Goal: Task Accomplishment & Management: Use online tool/utility

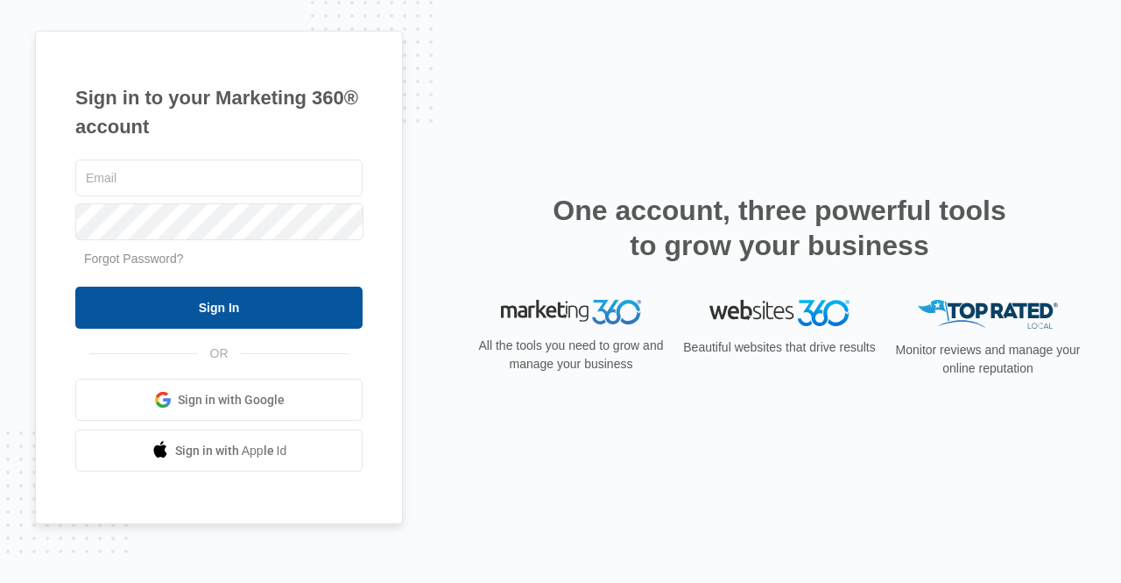
type input "[PERSON_NAME][EMAIL_ADDRESS][DOMAIN_NAME]"
click at [205, 315] on input "Sign In" at bounding box center [218, 307] width 287 height 42
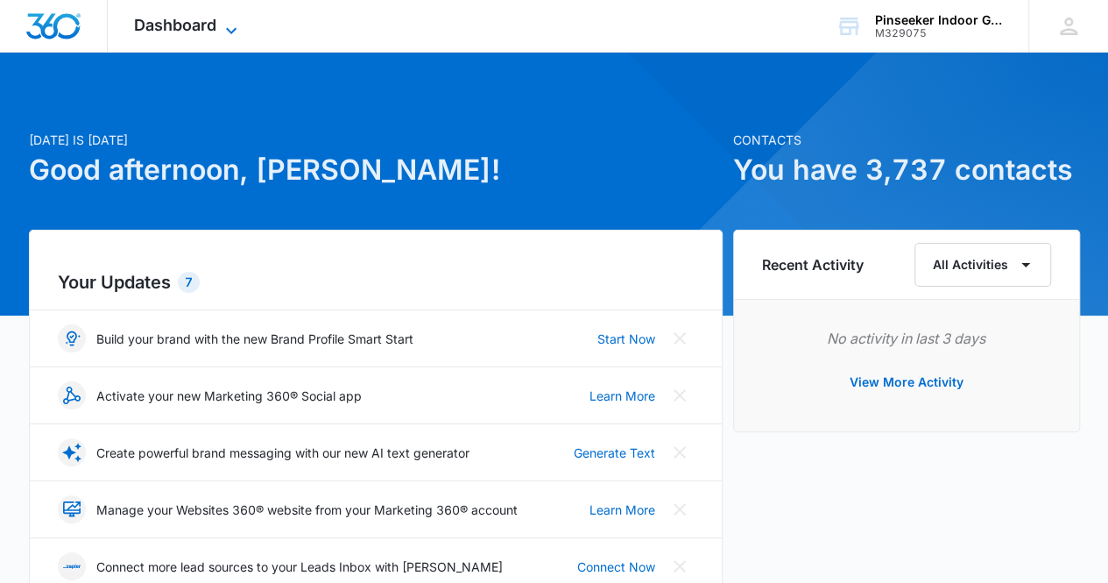
click at [214, 22] on span "Dashboard" at bounding box center [175, 25] width 82 height 18
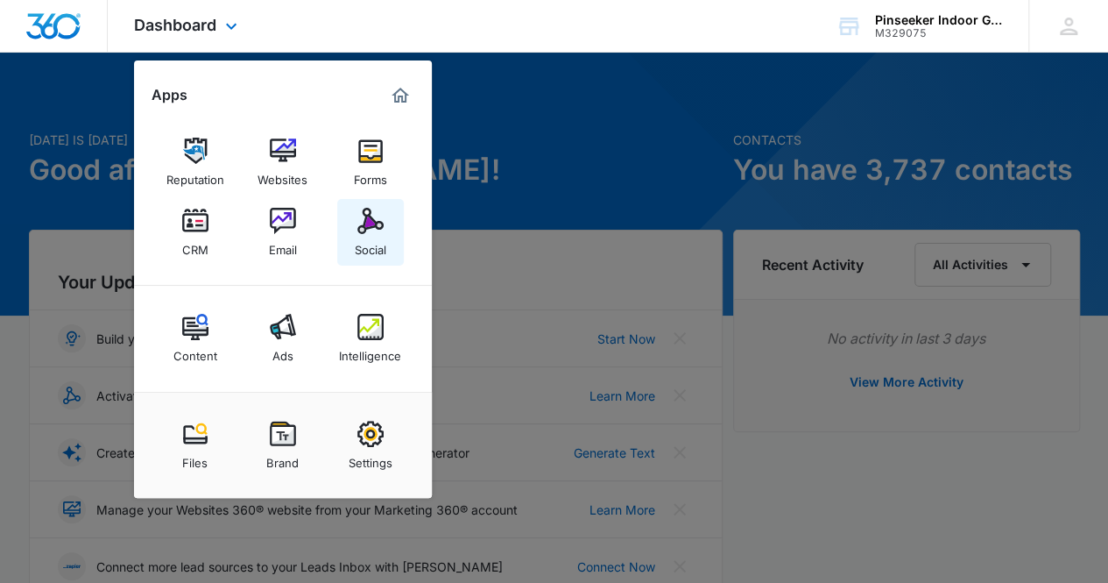
click at [377, 233] on img at bounding box center [370, 221] width 26 height 26
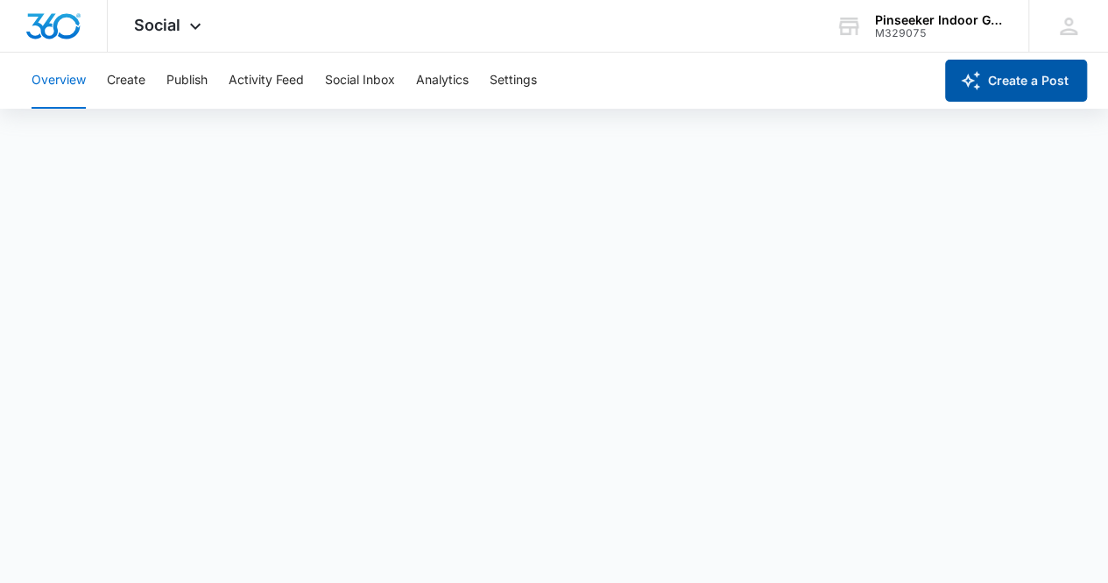
click at [1028, 78] on button "Create a Post" at bounding box center [1016, 81] width 142 height 42
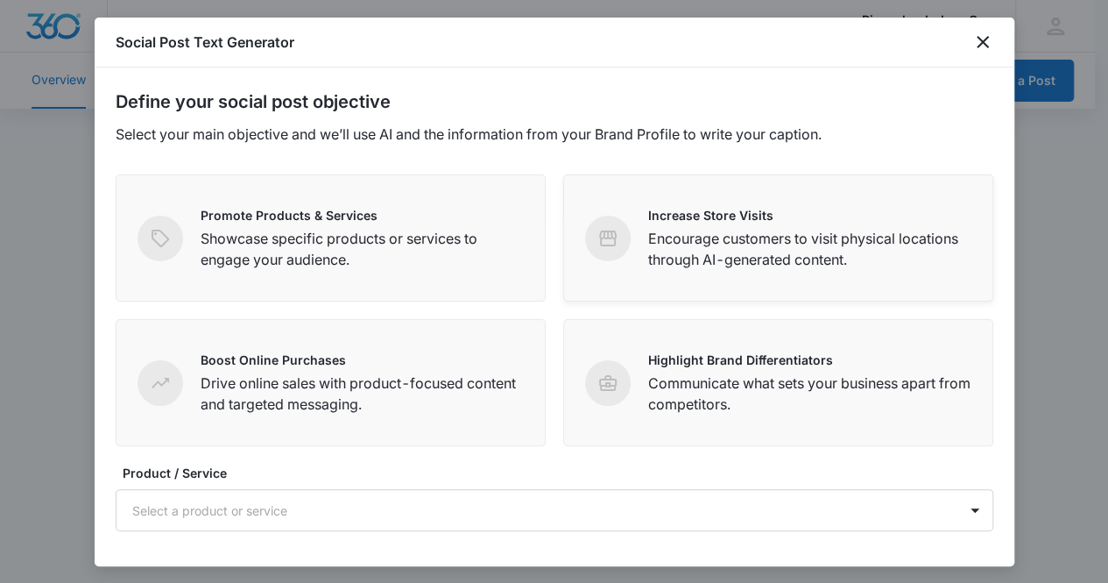
click at [696, 265] on p "Encourage customers to visit physical locations through AI-generated content." at bounding box center [809, 249] width 323 height 42
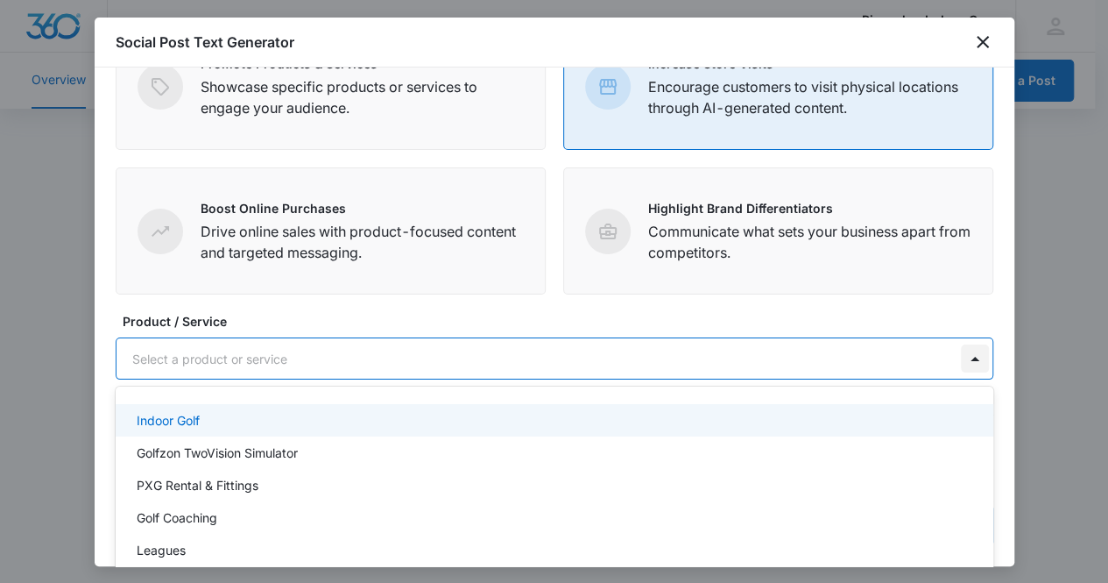
scroll to position [5, 0]
click at [961, 353] on div at bounding box center [975, 358] width 28 height 28
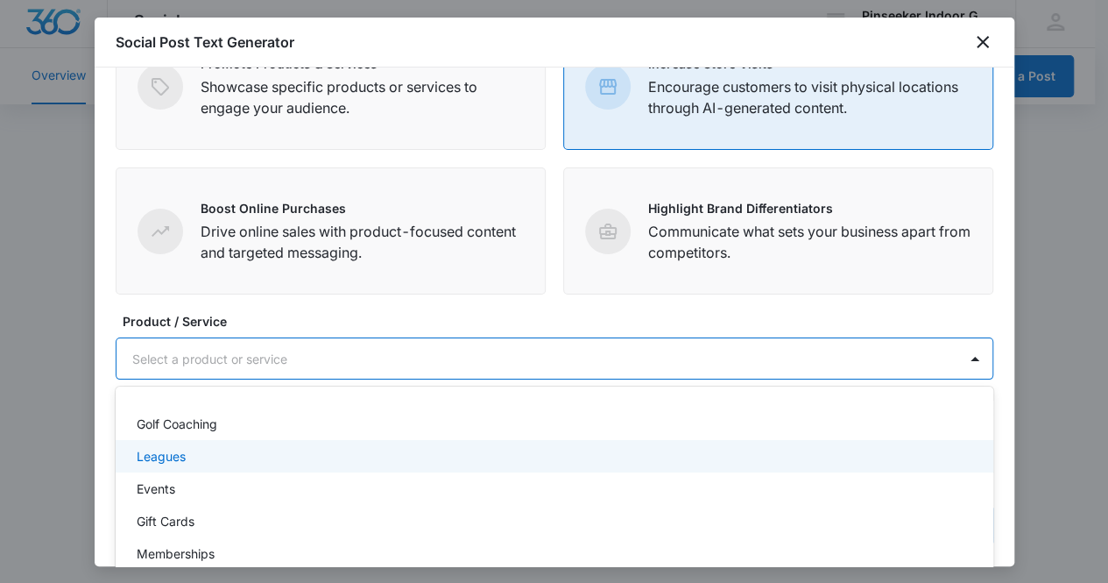
scroll to position [205, 0]
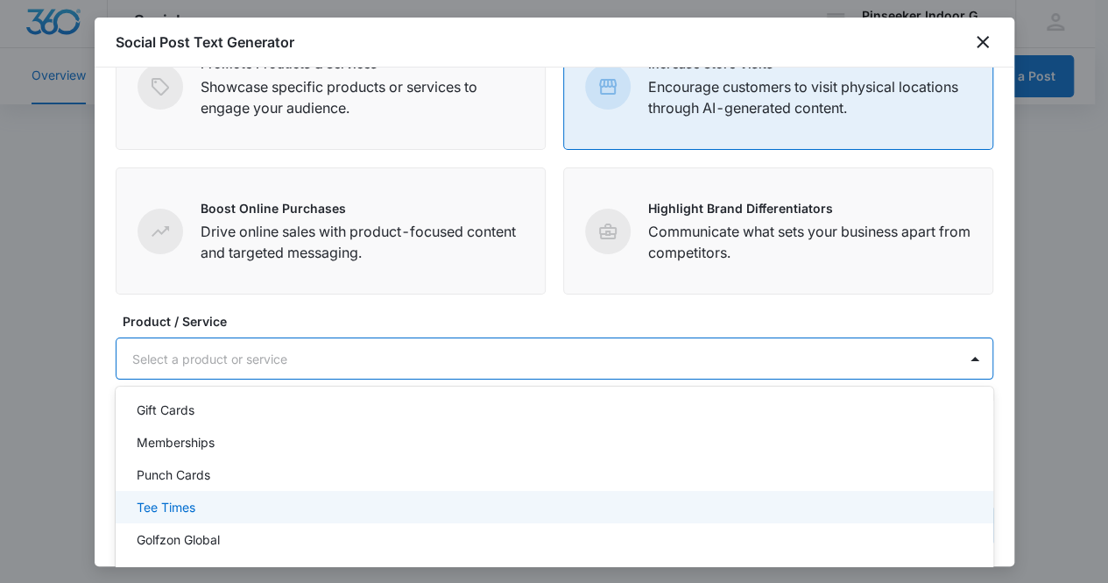
click at [528, 501] on div "Tee Times" at bounding box center [553, 507] width 832 height 18
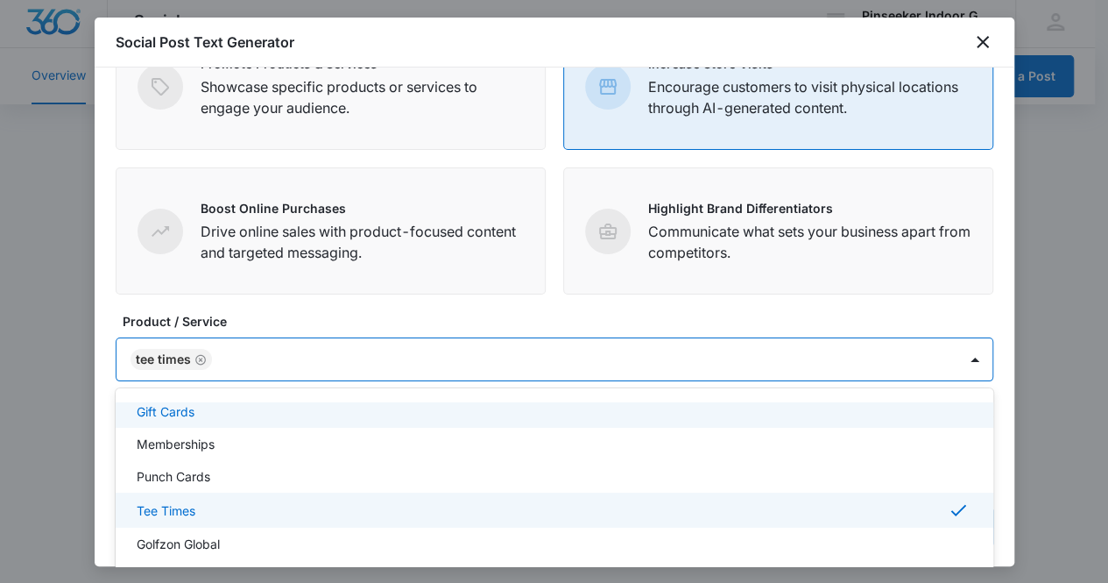
click at [200, 360] on icon "Remove Tee Times" at bounding box center [200, 359] width 12 height 13
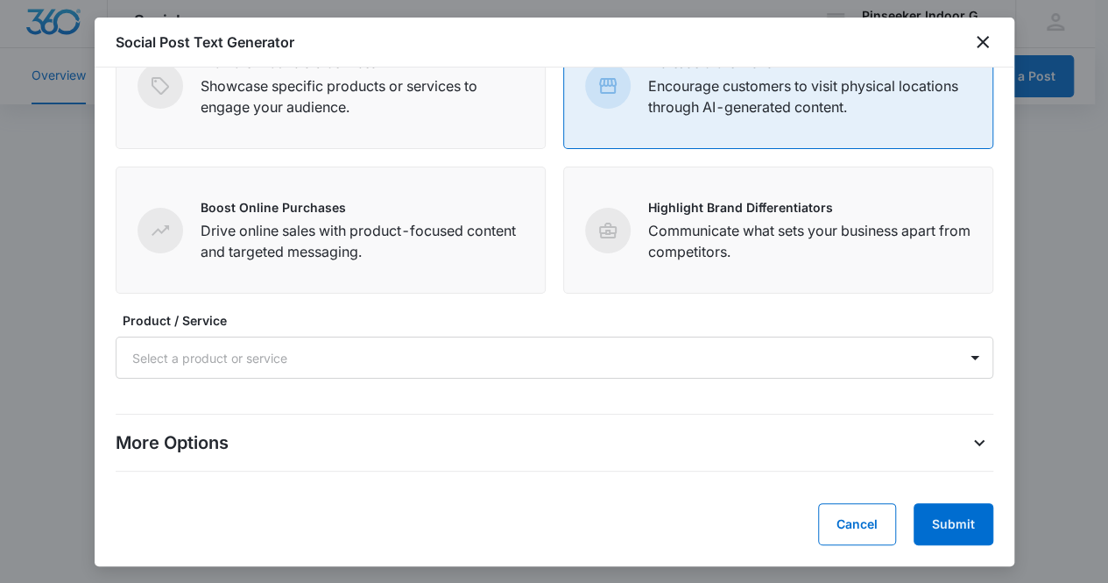
scroll to position [152, 0]
click at [927, 272] on form "Define your social post objective Select your main objective and we’ll use AI a…" at bounding box center [555, 241] width 878 height 609
click at [952, 513] on button "Submit" at bounding box center [954, 525] width 80 height 42
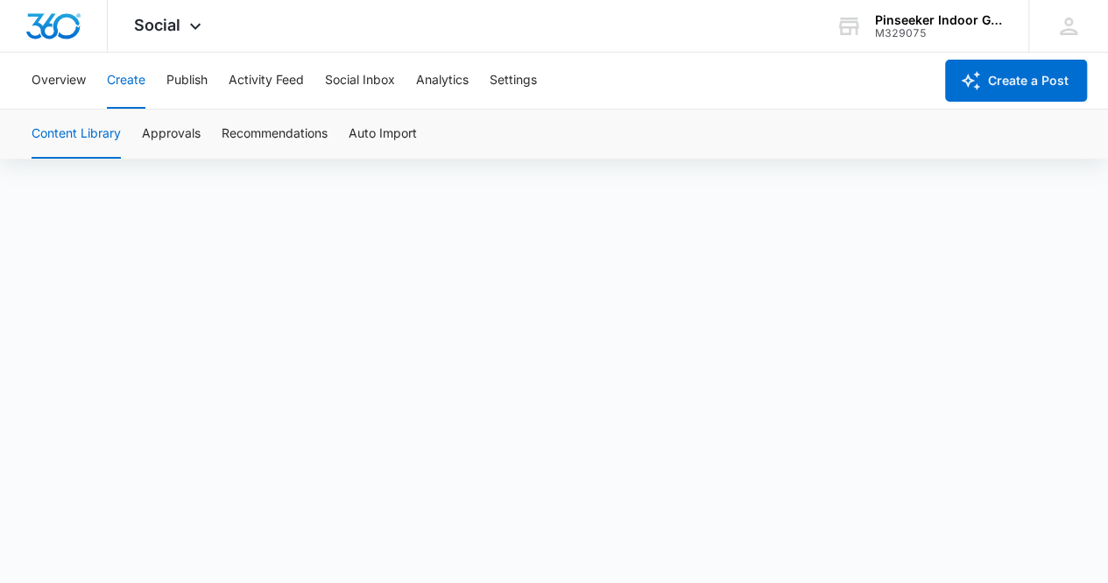
click at [138, 88] on button "Create" at bounding box center [126, 81] width 39 height 56
click at [385, 134] on button "Auto Import" at bounding box center [383, 133] width 68 height 49
click at [81, 88] on button "Overview" at bounding box center [59, 81] width 54 height 56
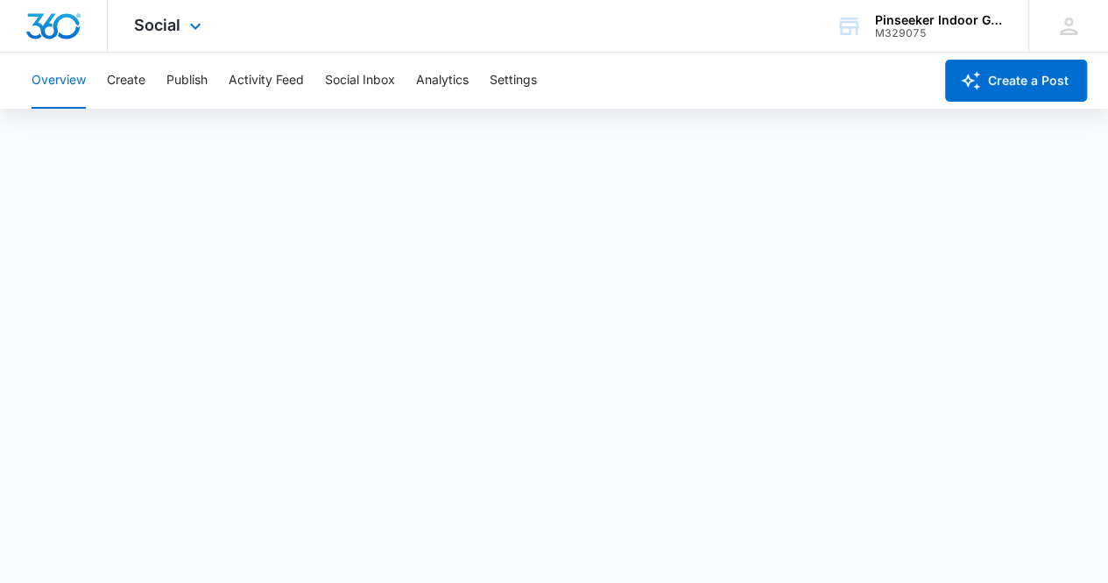
click at [67, 17] on img "Dashboard" at bounding box center [53, 26] width 56 height 26
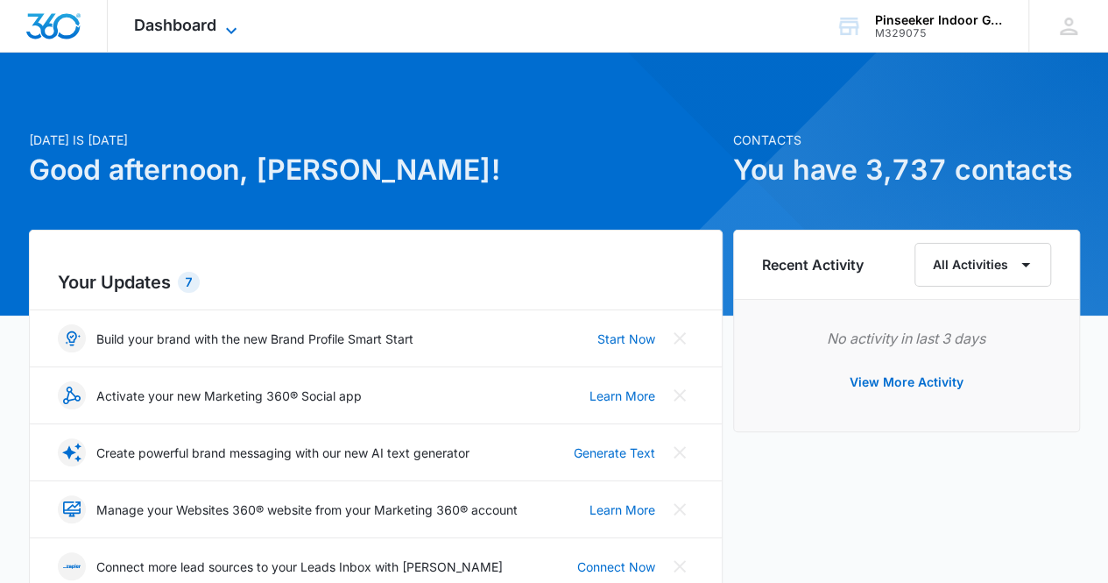
click at [200, 17] on span "Dashboard" at bounding box center [175, 25] width 82 height 18
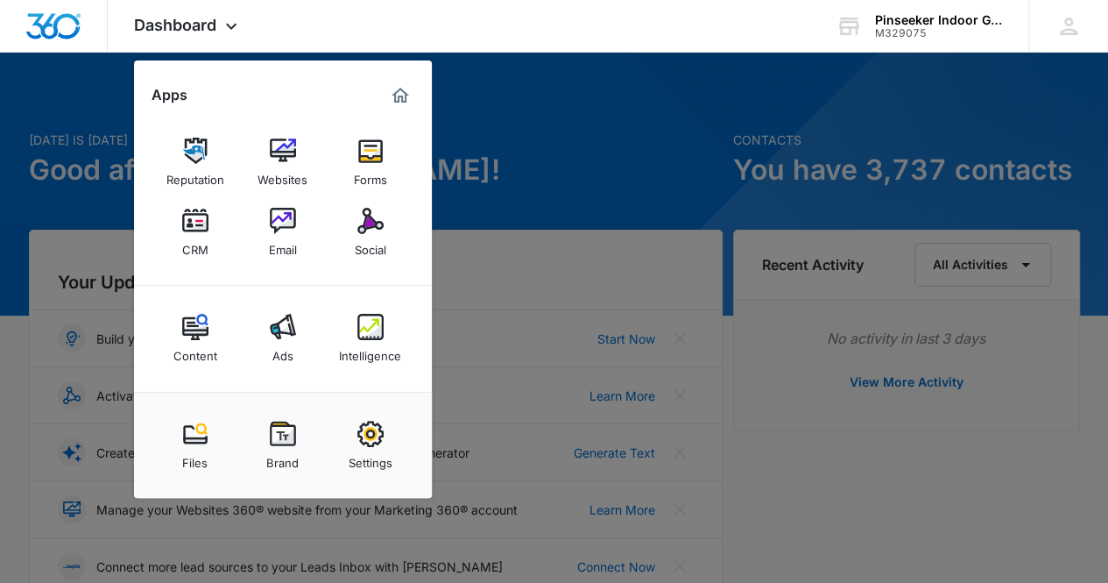
click at [510, 117] on div at bounding box center [554, 291] width 1108 height 583
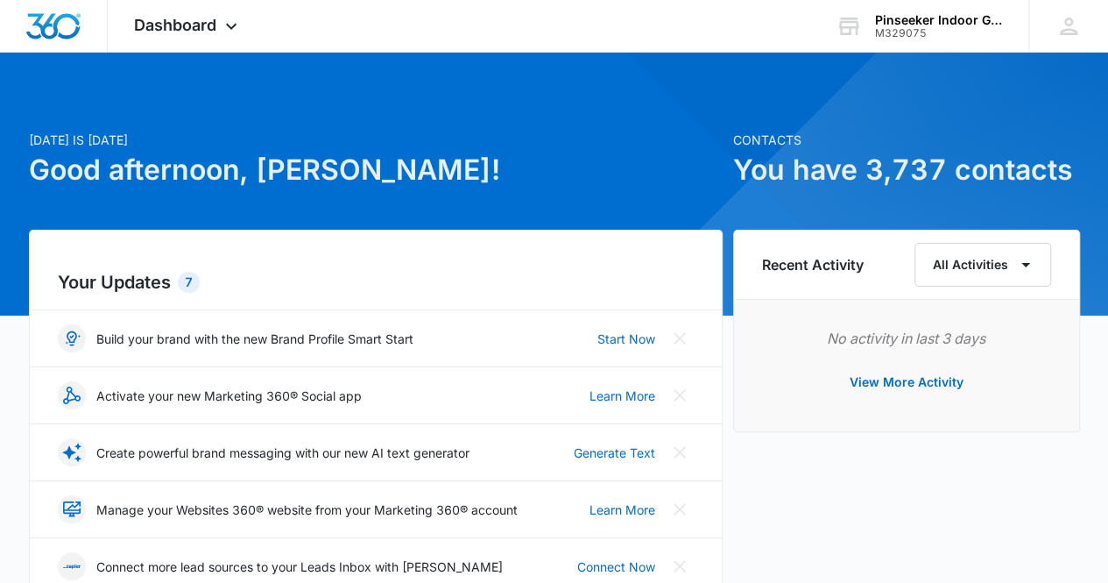
drag, startPoint x: 1091, startPoint y: 1, endPoint x: 585, endPoint y: 117, distance: 518.7
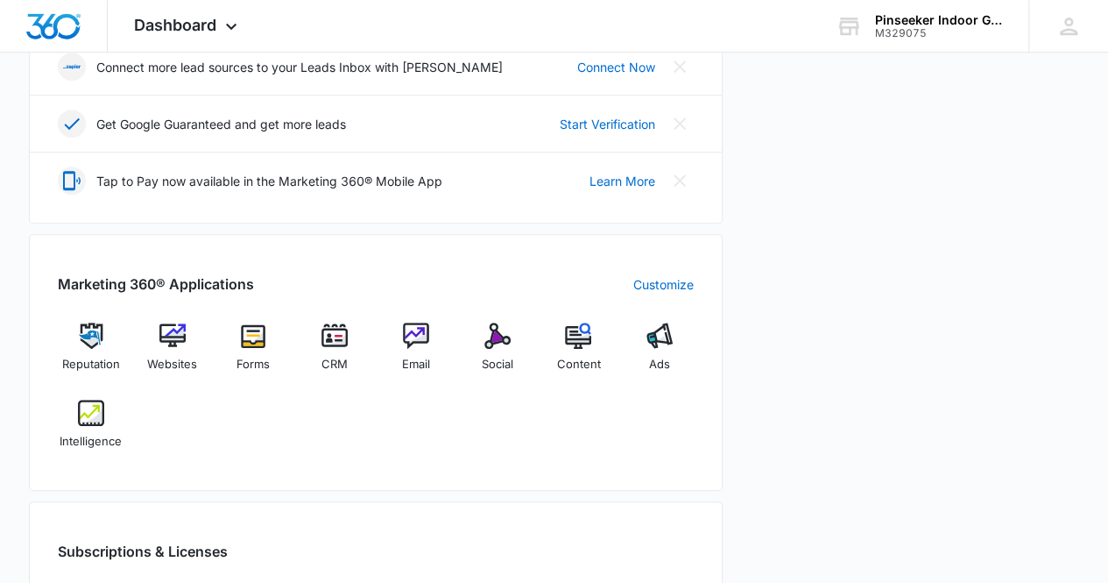
scroll to position [613, 0]
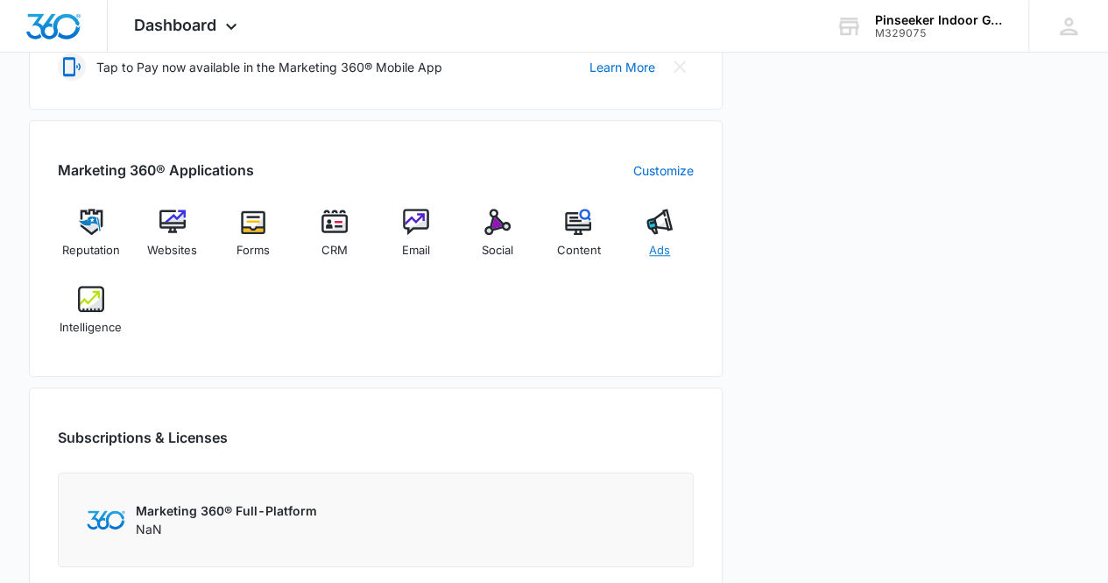
click at [655, 248] on span "Ads" at bounding box center [659, 251] width 21 height 18
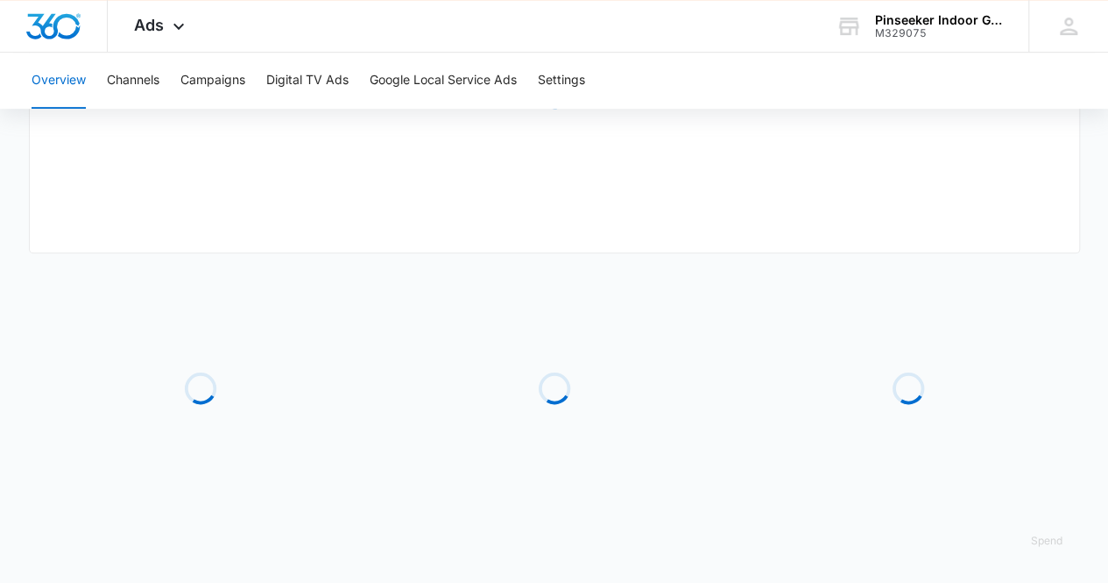
type input "[DATE]"
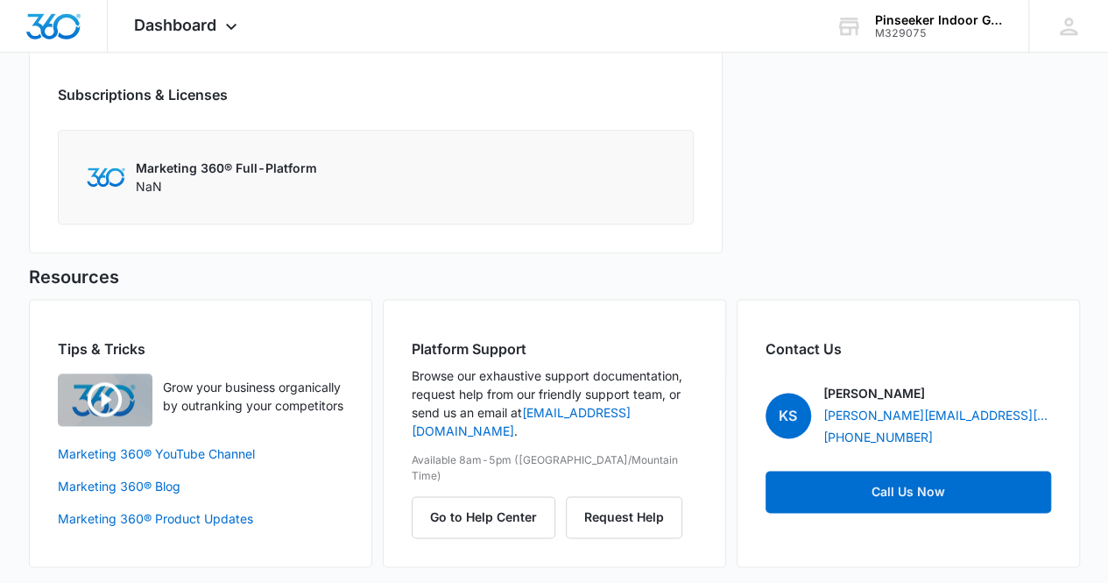
scroll to position [605, 0]
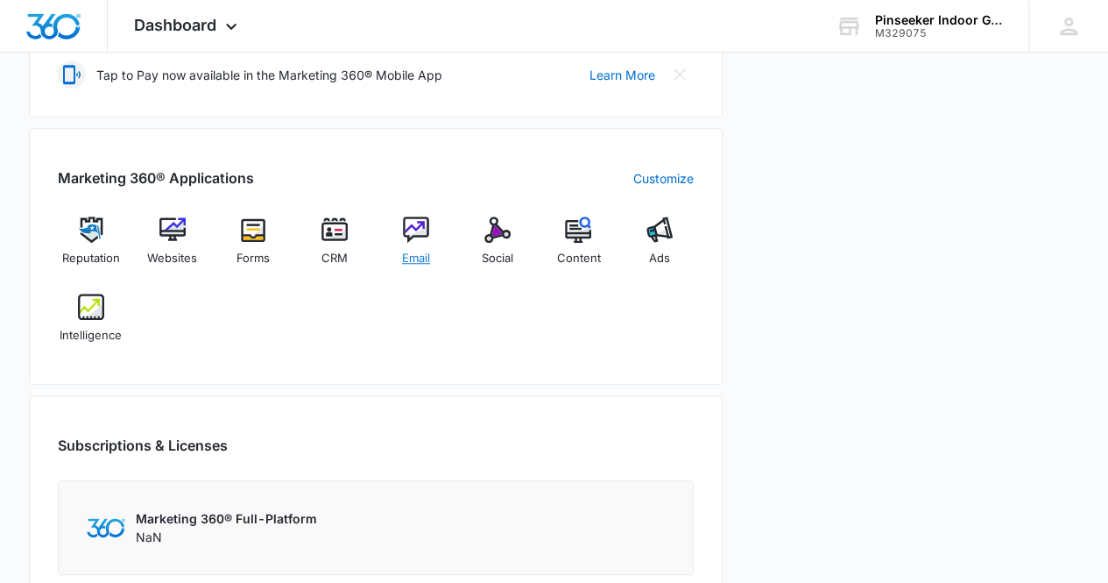
click at [421, 222] on img at bounding box center [416, 229] width 26 height 26
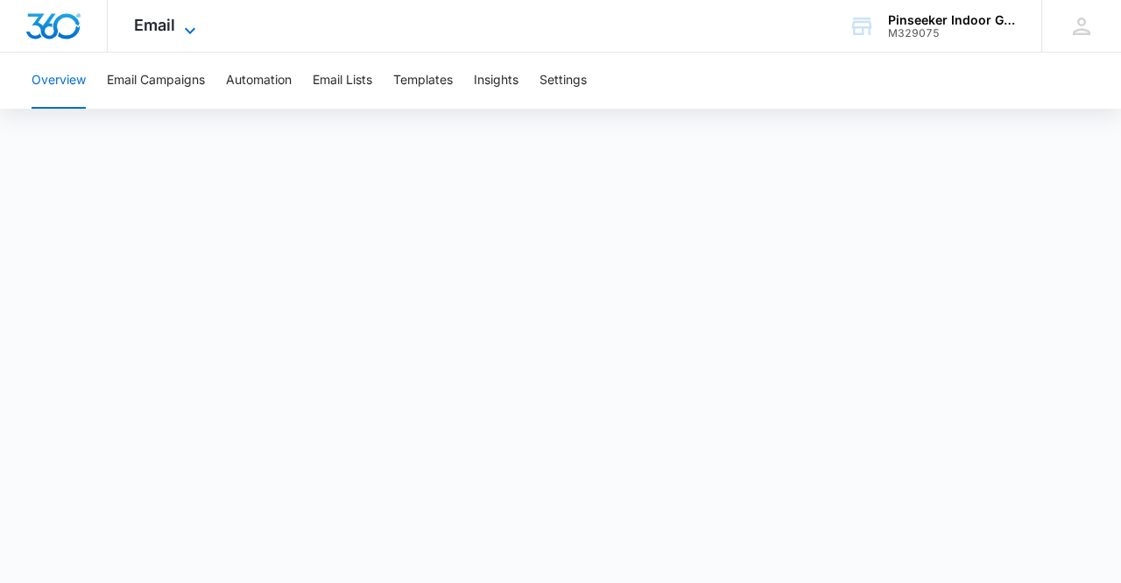
click at [195, 30] on icon at bounding box center [190, 30] width 21 height 21
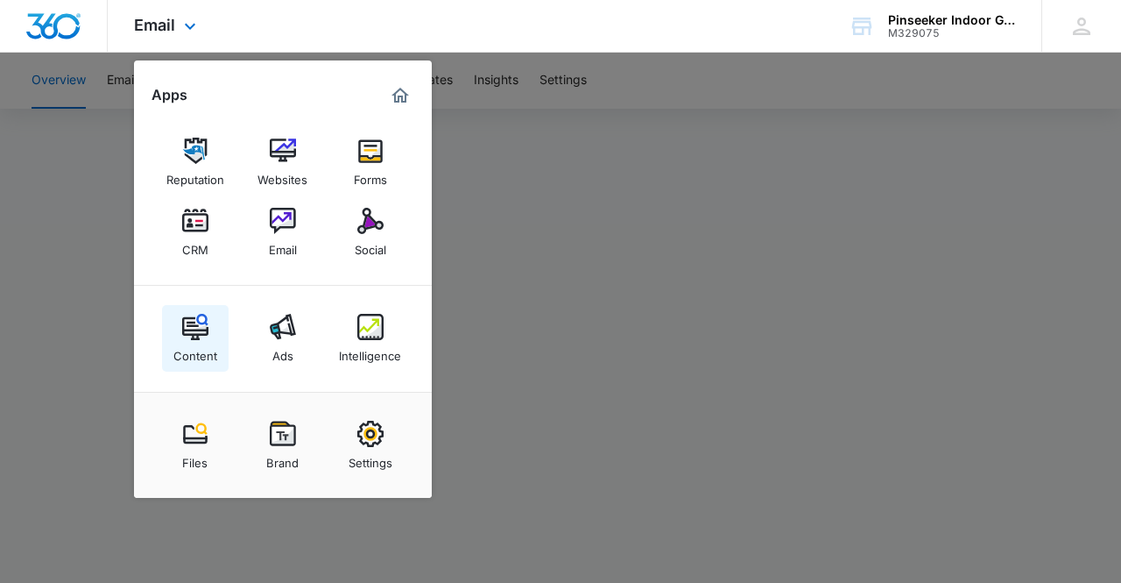
click at [189, 327] on img at bounding box center [195, 327] width 26 height 26
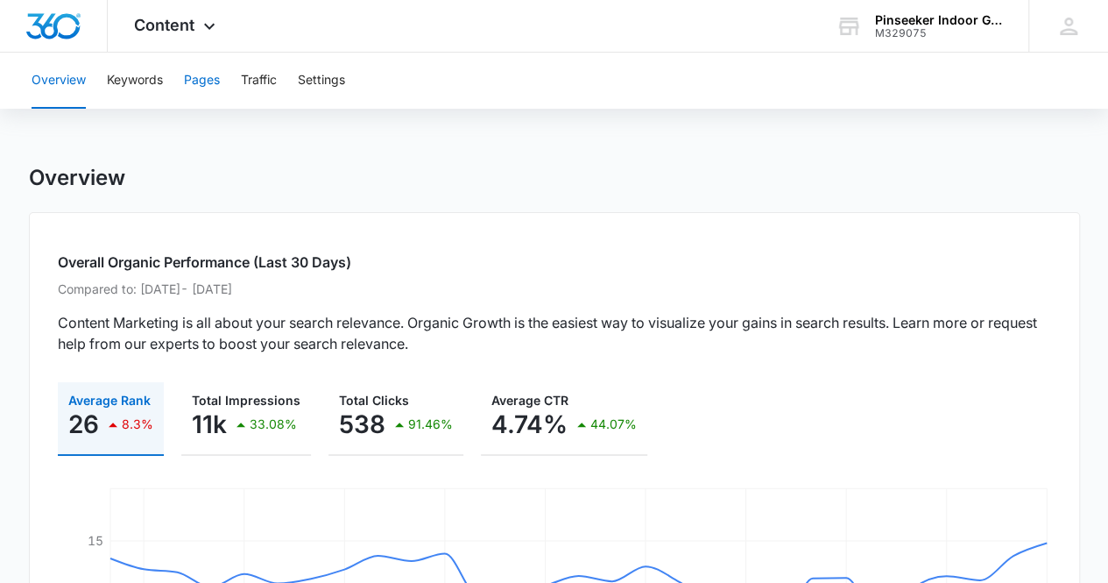
click at [194, 84] on button "Pages" at bounding box center [202, 81] width 36 height 56
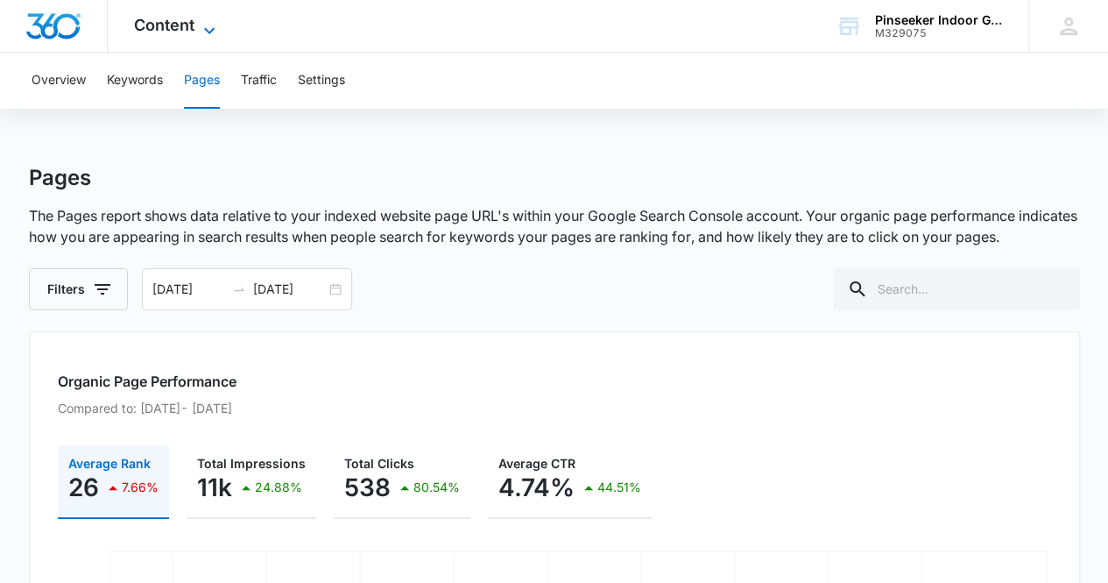
click at [214, 32] on icon at bounding box center [209, 30] width 21 height 21
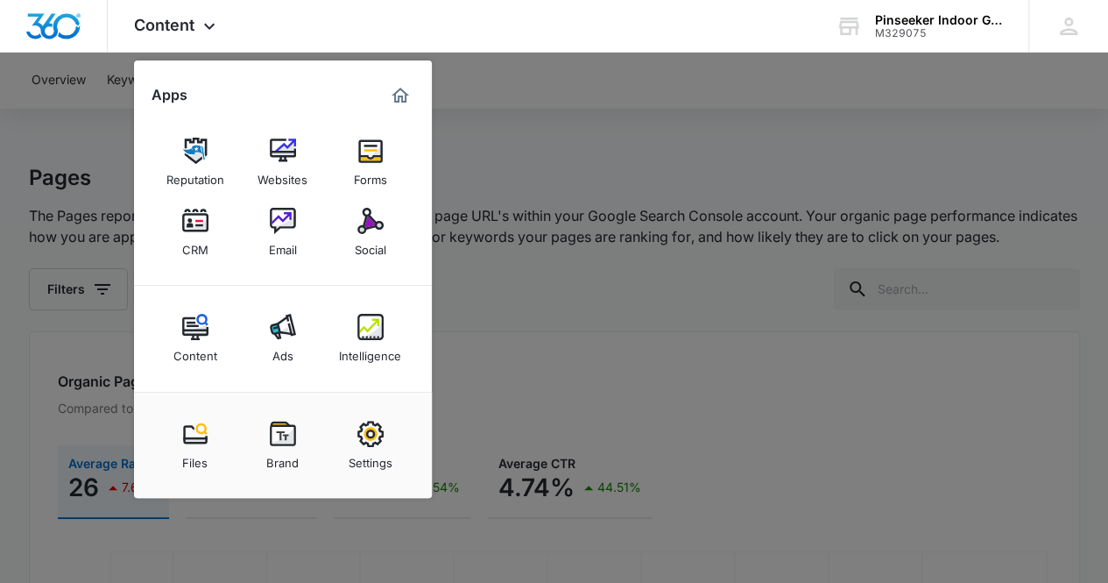
click at [195, 434] on img at bounding box center [195, 433] width 26 height 26
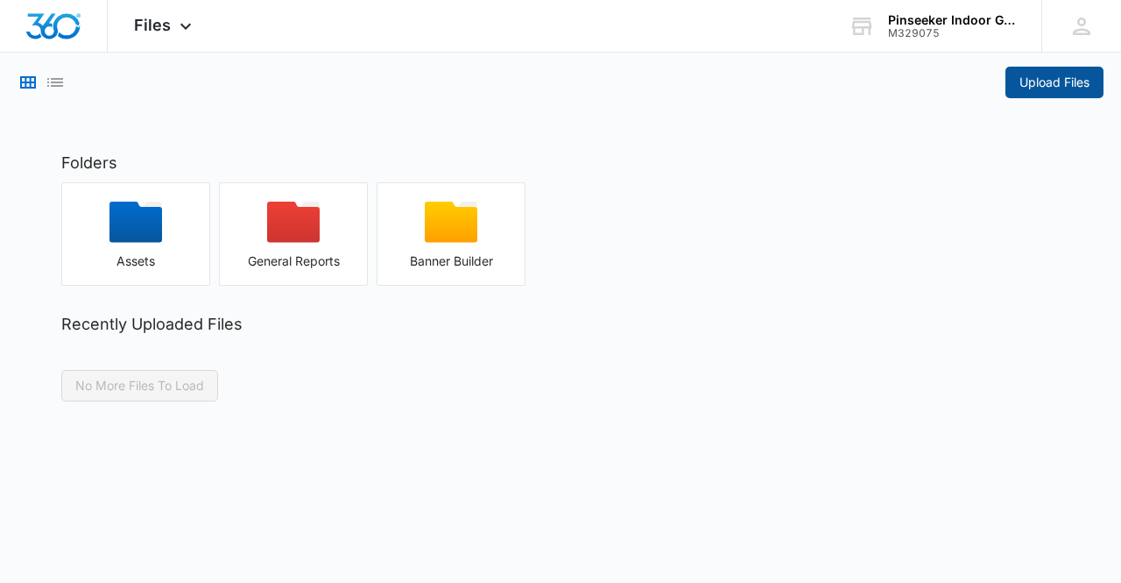
click at [1057, 81] on span "Upload Files" at bounding box center [1055, 82] width 70 height 19
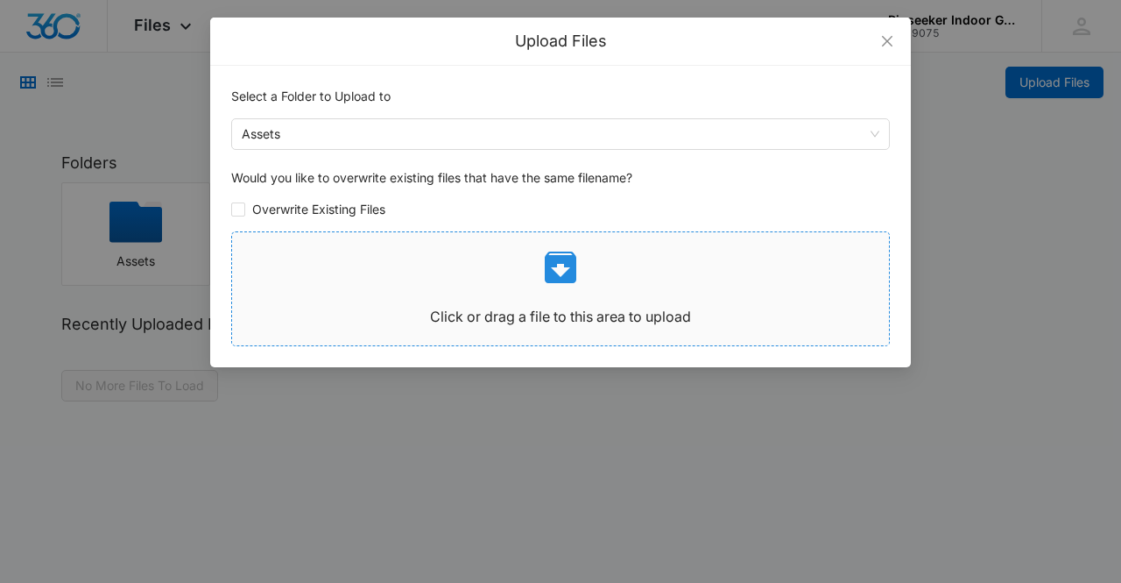
click at [557, 265] on icon at bounding box center [561, 267] width 32 height 32
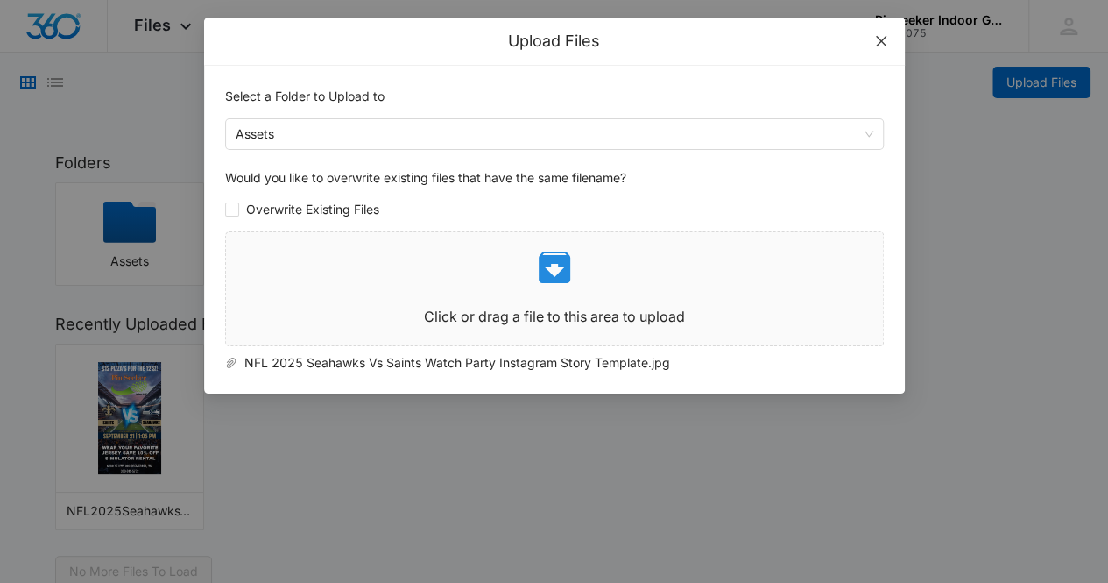
click at [883, 44] on icon "close" at bounding box center [880, 41] width 11 height 11
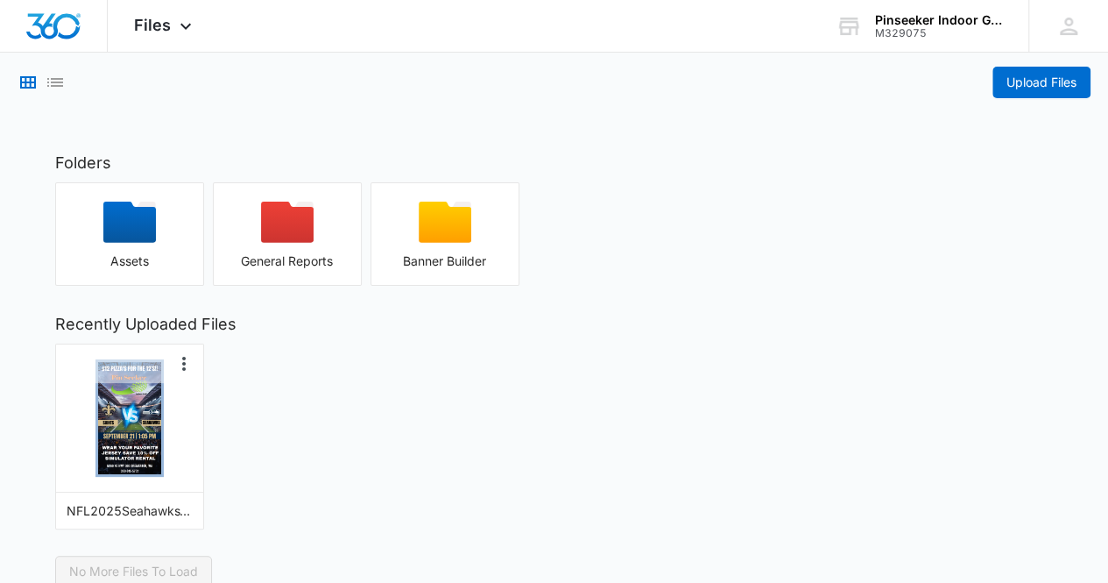
click at [123, 423] on img "button" at bounding box center [129, 418] width 63 height 112
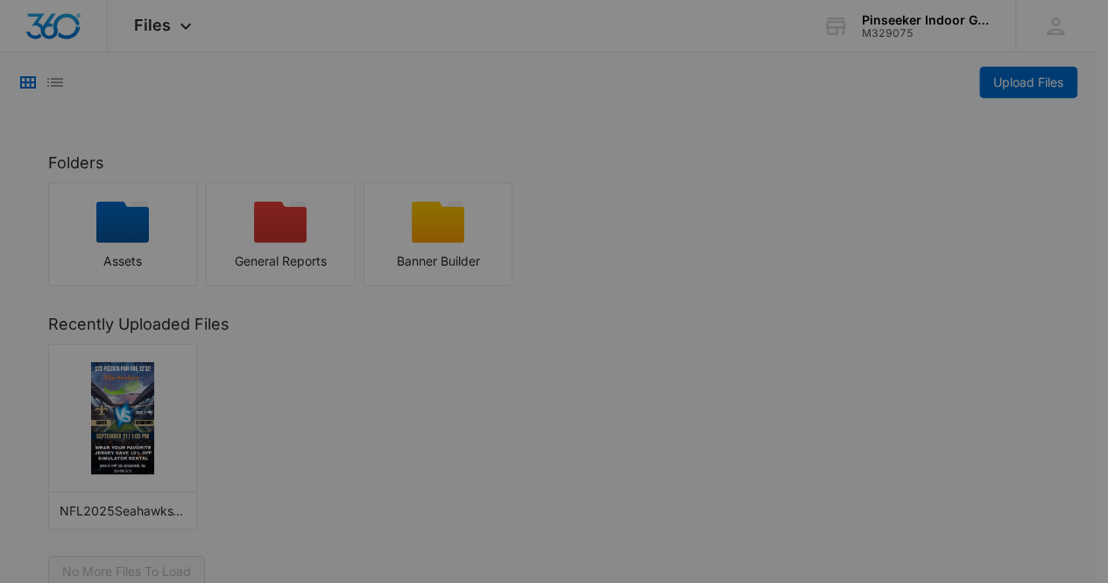
click at [124, 423] on div "NFL2025SeahawksVsSaintsWatchPartyInstagramStoryTemplate.jpg" at bounding box center [554, 291] width 1108 height 583
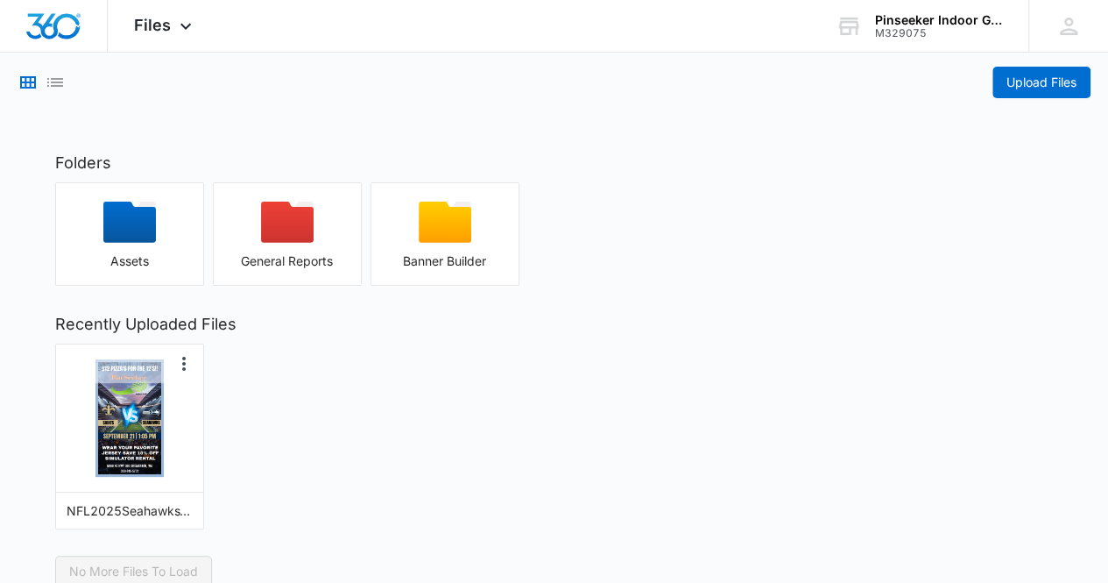
click at [126, 418] on img "button" at bounding box center [129, 418] width 63 height 112
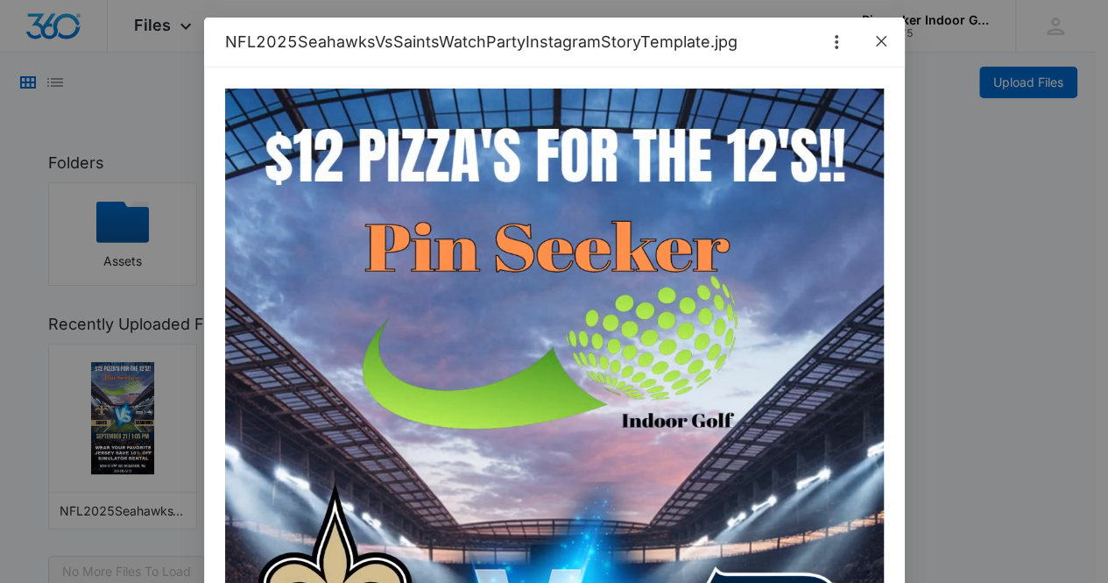
click at [878, 39] on icon "close" at bounding box center [881, 41] width 14 height 14
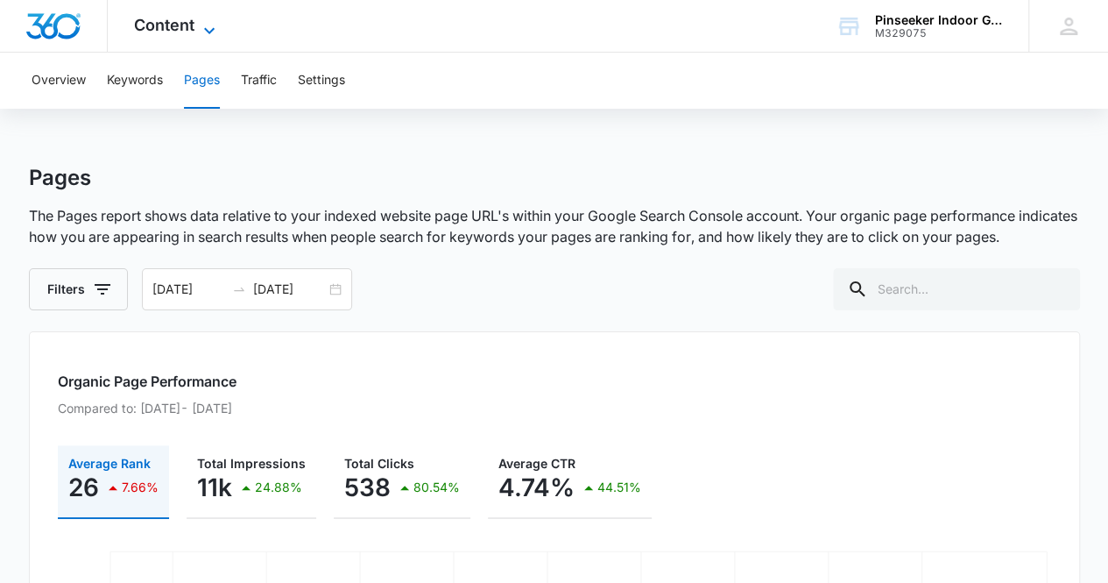
click at [193, 18] on span "Content" at bounding box center [164, 25] width 60 height 18
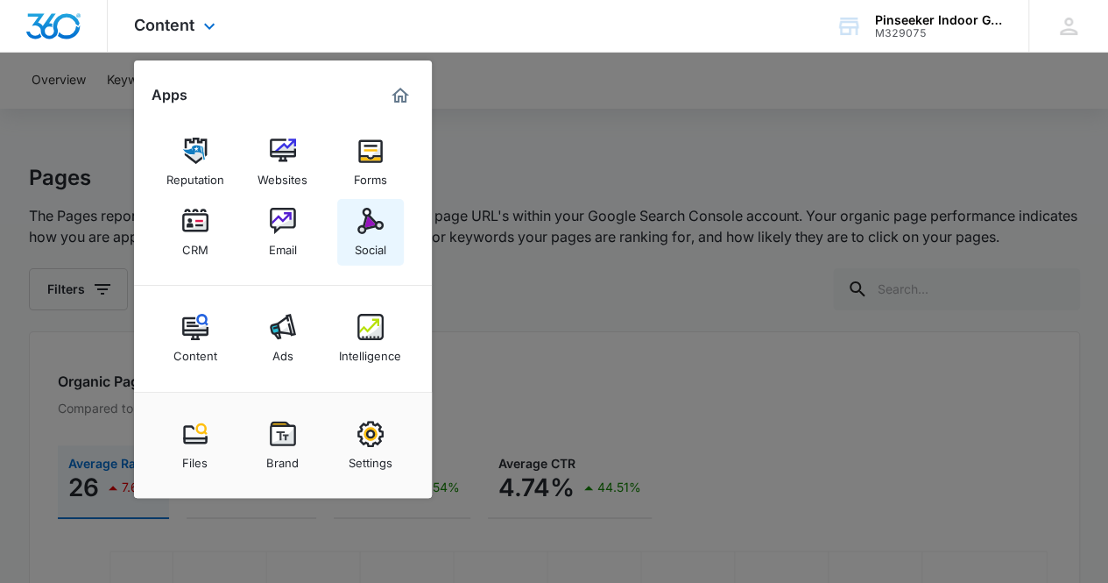
click at [366, 230] on img at bounding box center [370, 221] width 26 height 26
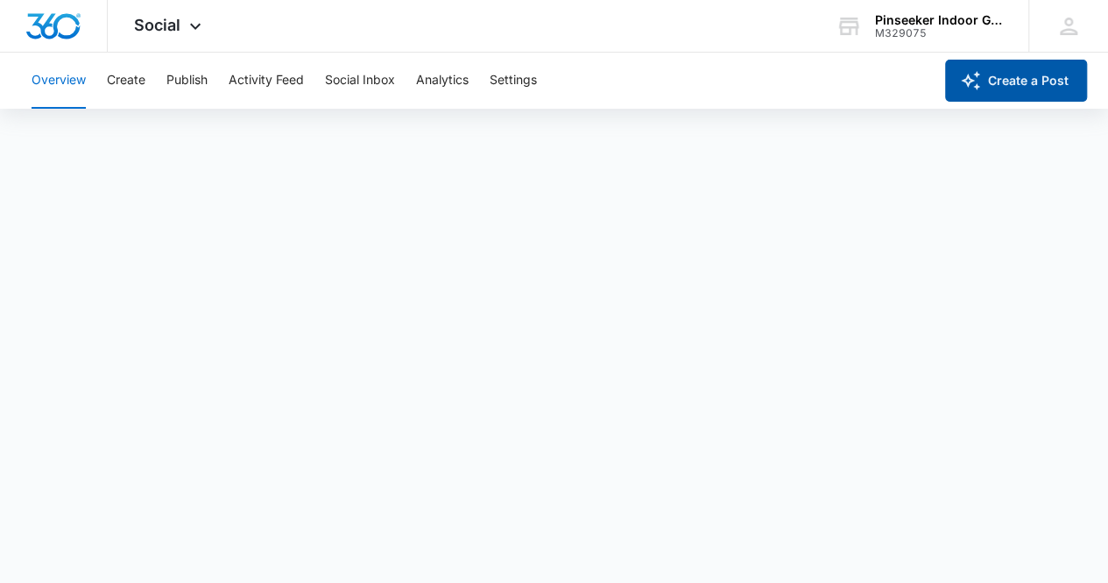
click at [1033, 64] on button "Create a Post" at bounding box center [1016, 81] width 142 height 42
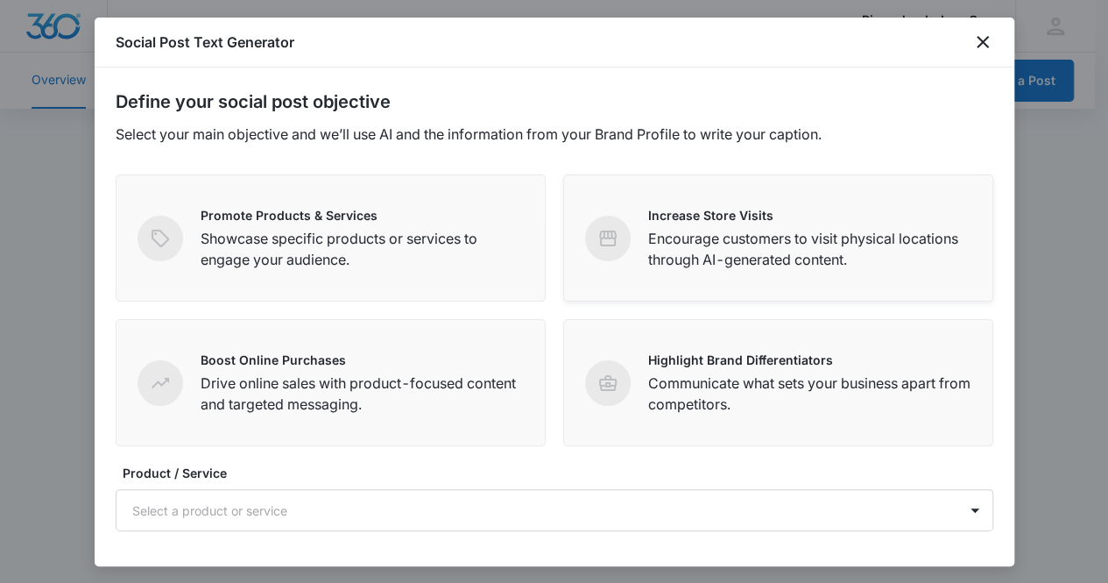
click at [654, 260] on p "Encourage customers to visit physical locations through AI-generated content." at bounding box center [809, 249] width 323 height 42
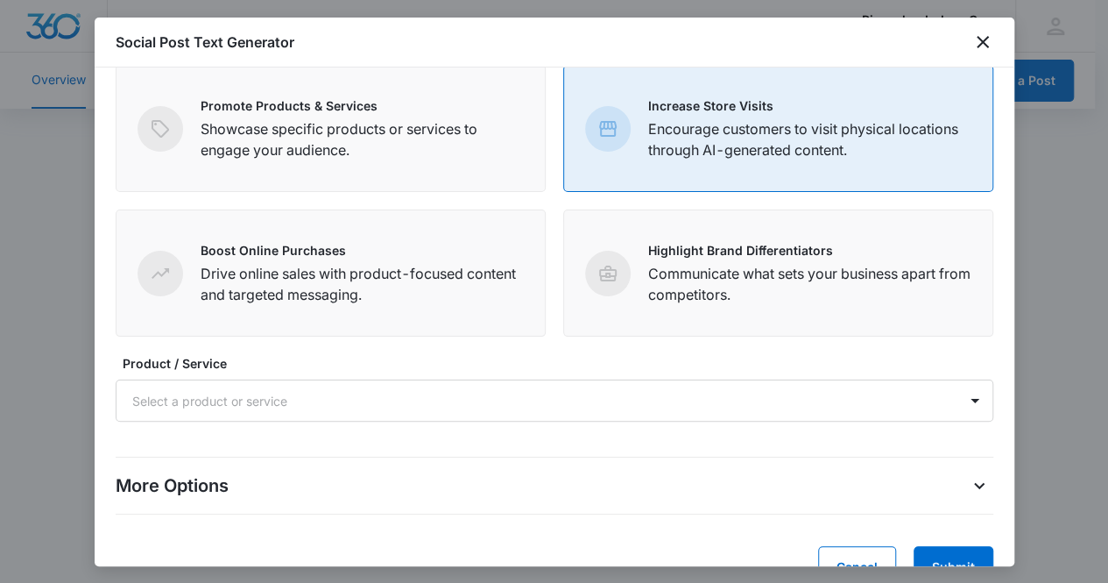
scroll to position [152, 0]
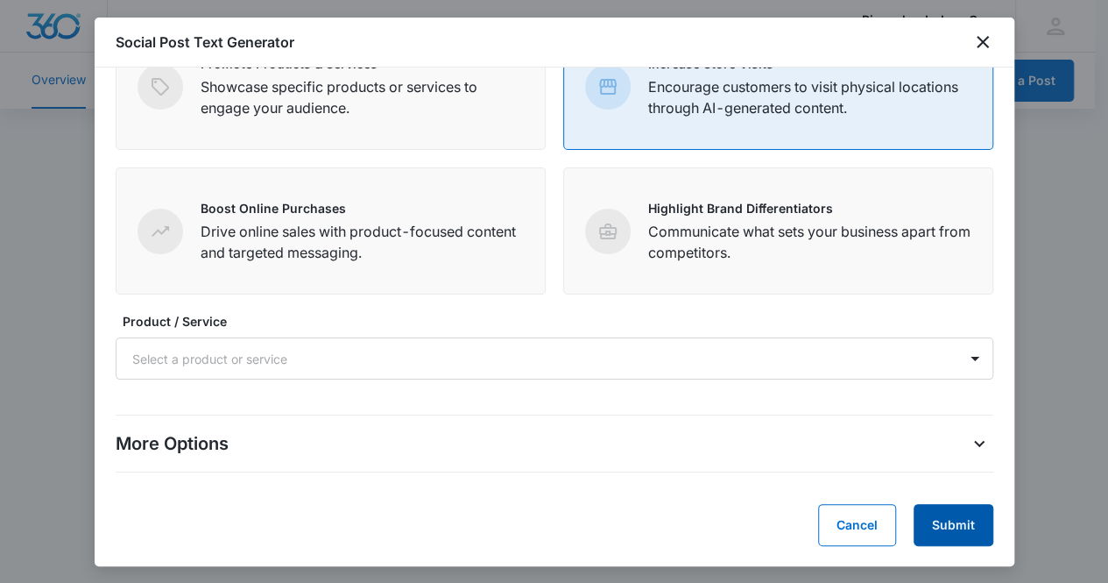
click at [933, 517] on button "Submit" at bounding box center [954, 525] width 80 height 42
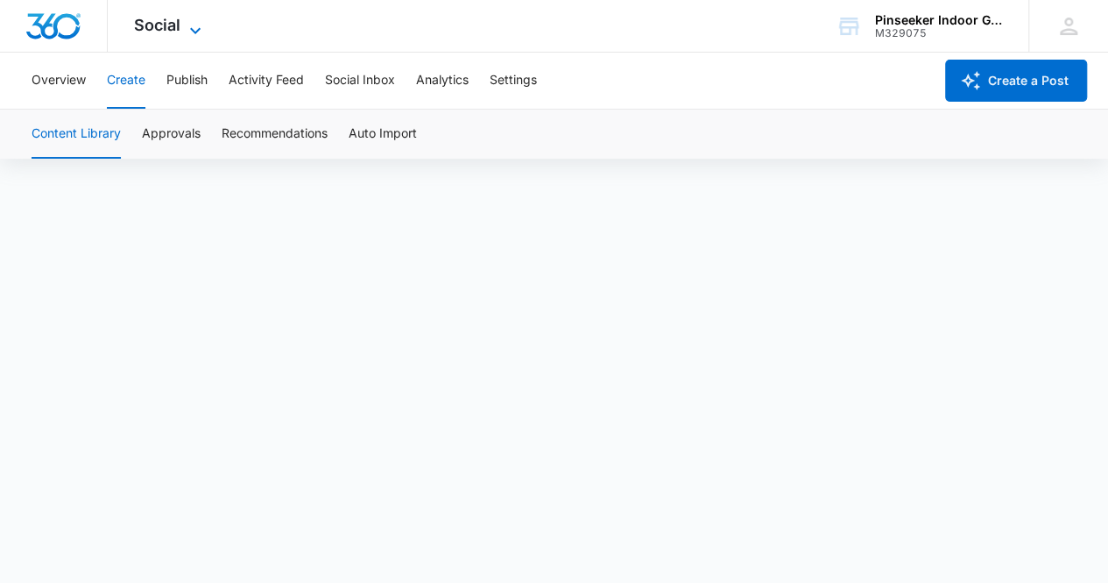
drag, startPoint x: 228, startPoint y: 8, endPoint x: 187, endPoint y: 25, distance: 44.4
click at [209, 16] on div "Social Apps Reputation Websites Forms CRM Email Social Content Ads Intelligence…" at bounding box center [170, 26] width 124 height 52
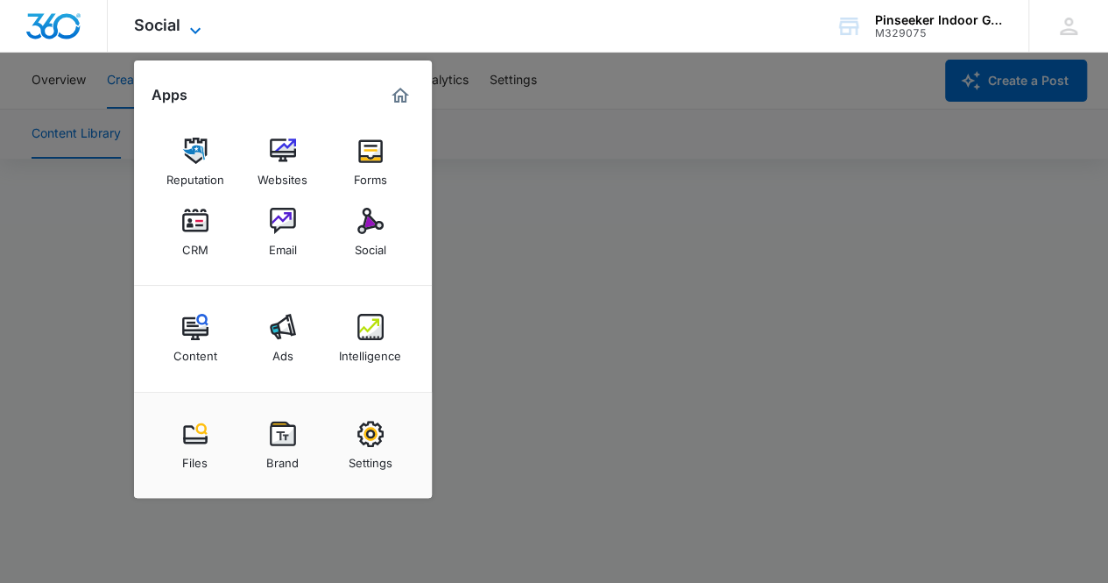
click at [187, 25] on icon at bounding box center [195, 30] width 21 height 21
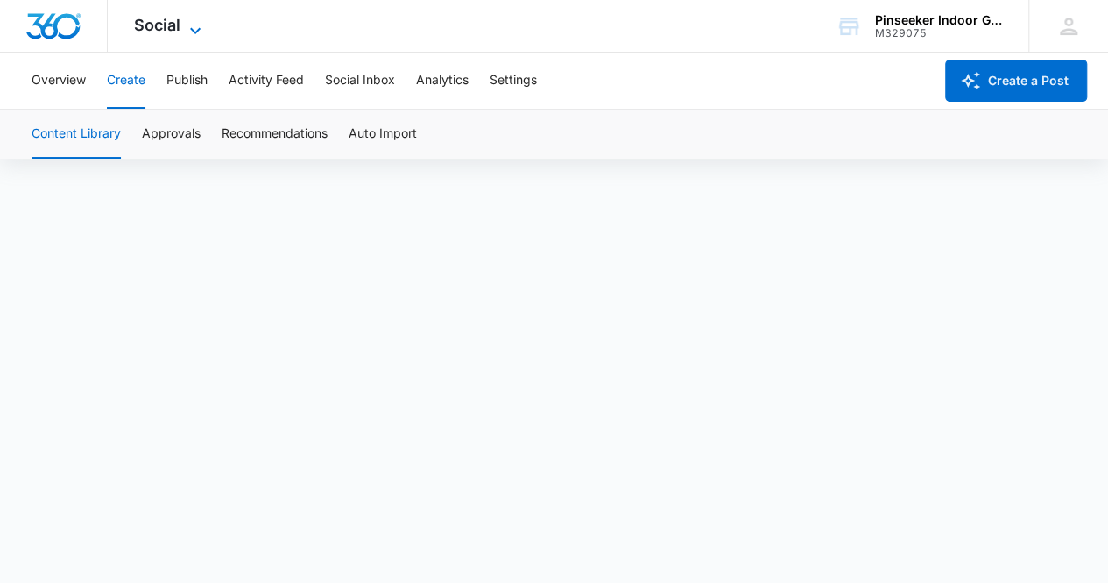
click at [203, 20] on icon at bounding box center [195, 30] width 21 height 21
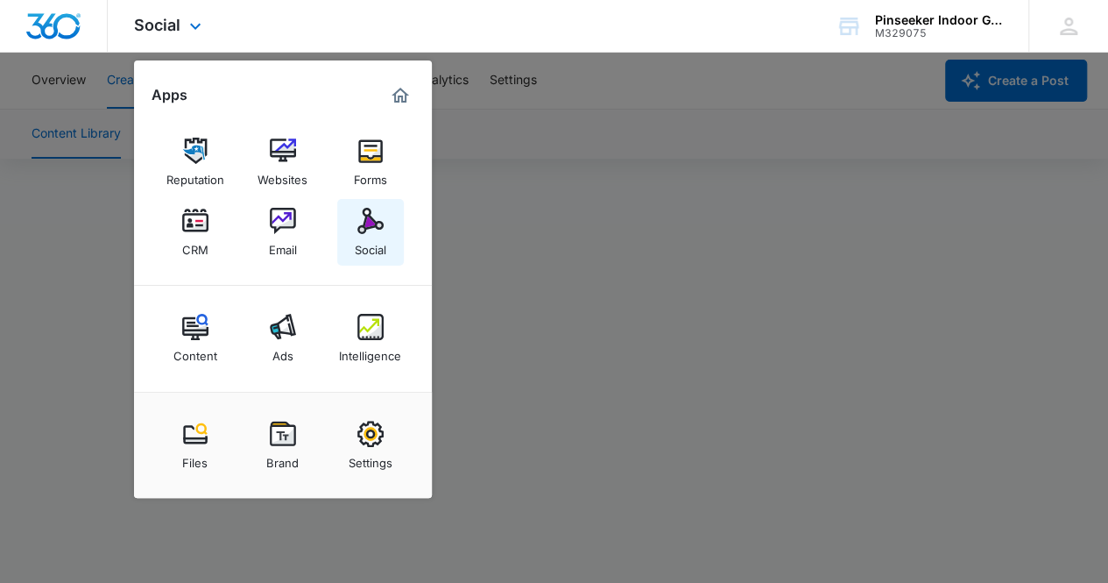
click at [363, 243] on div "Social" at bounding box center [371, 245] width 32 height 23
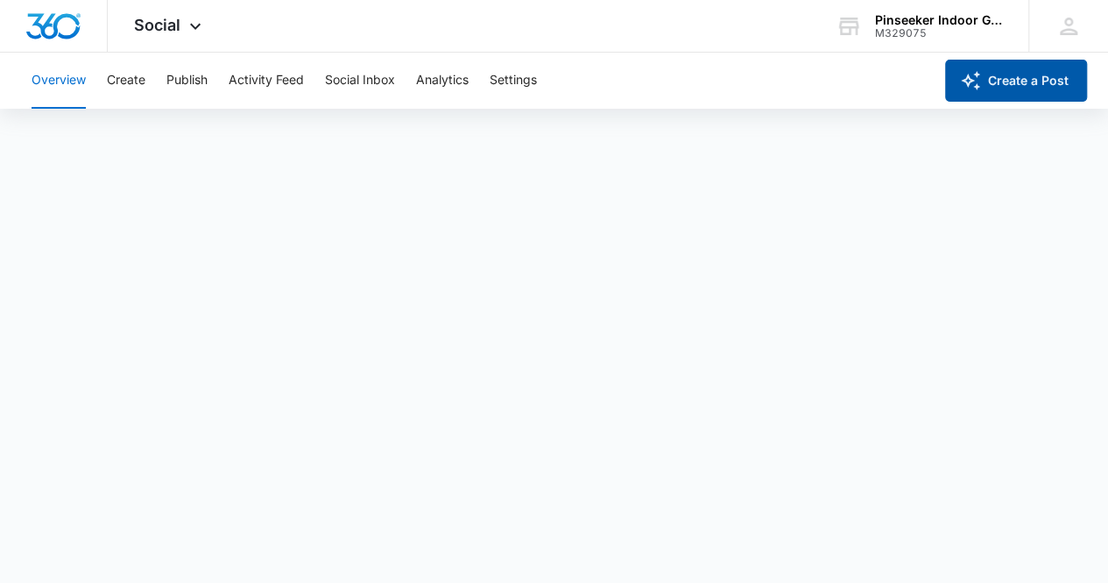
click at [1034, 81] on button "Create a Post" at bounding box center [1016, 81] width 142 height 42
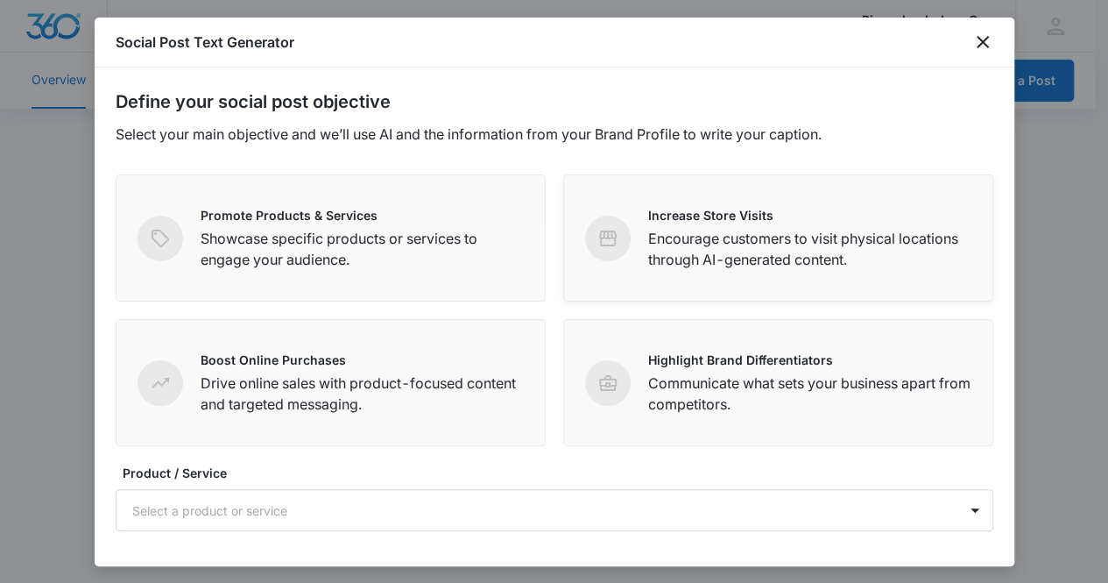
click at [648, 258] on p "Encourage customers to visit physical locations through AI-generated content." at bounding box center [809, 249] width 323 height 42
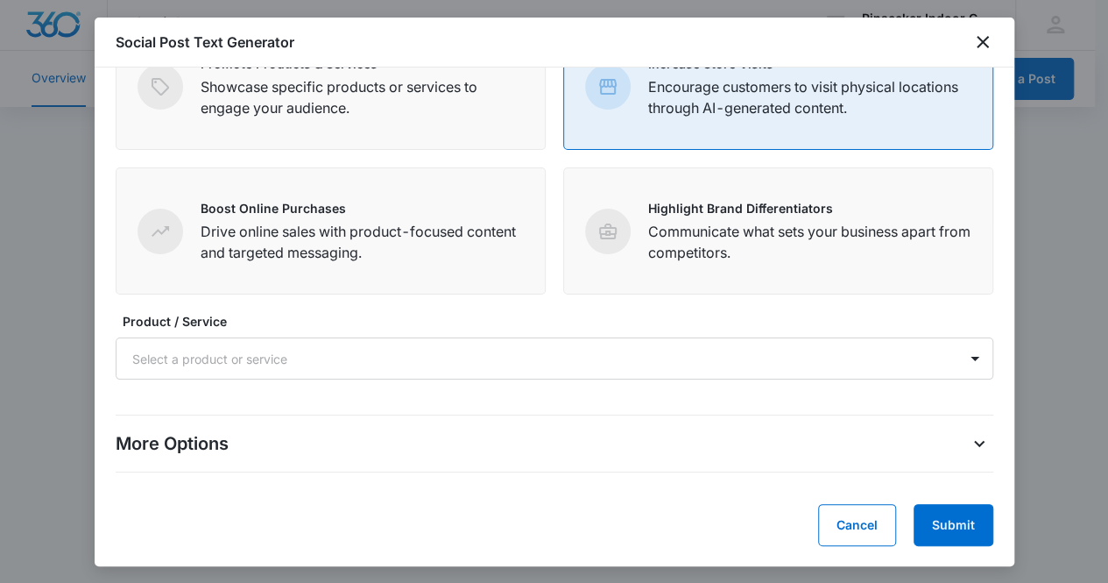
scroll to position [5, 0]
click at [954, 514] on button "Submit" at bounding box center [954, 525] width 80 height 42
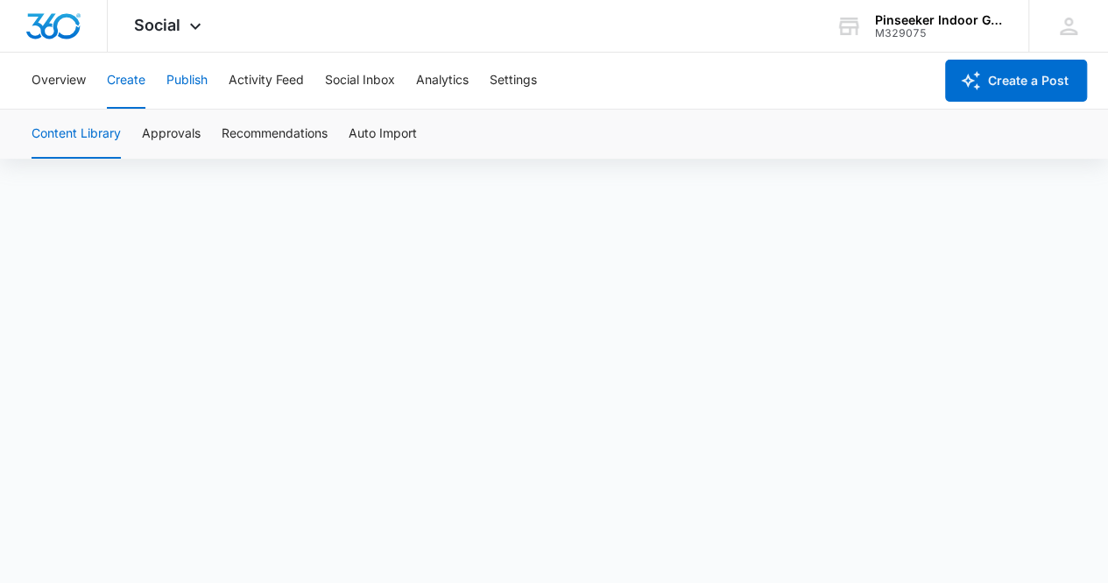
click at [196, 86] on button "Publish" at bounding box center [186, 81] width 41 height 56
click at [157, 131] on button "Schedules" at bounding box center [134, 133] width 60 height 49
click at [45, 131] on button "Calendar" at bounding box center [58, 133] width 52 height 49
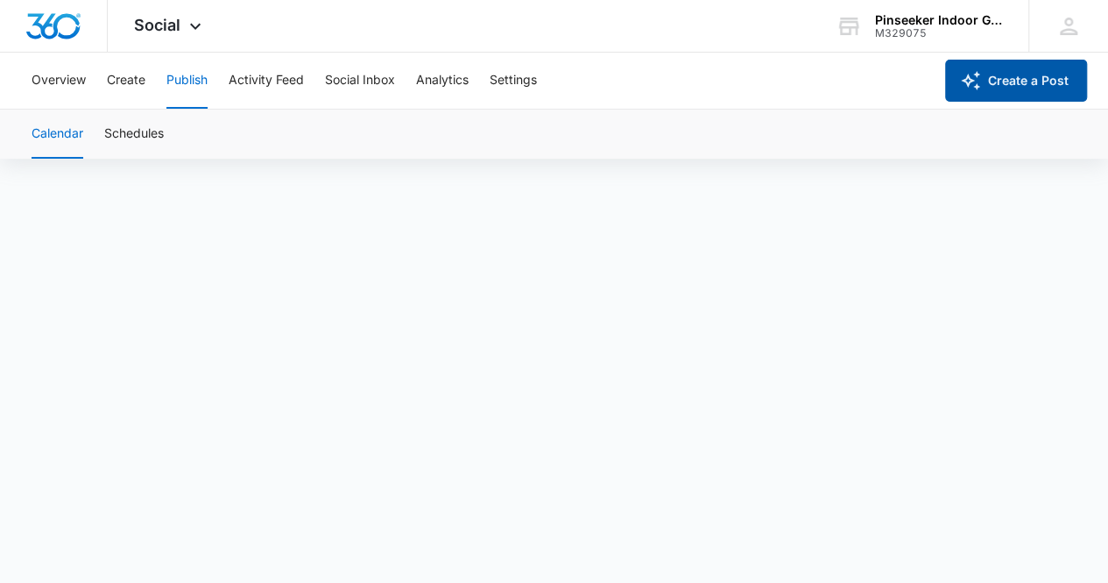
click at [1041, 88] on button "Create a Post" at bounding box center [1016, 81] width 142 height 42
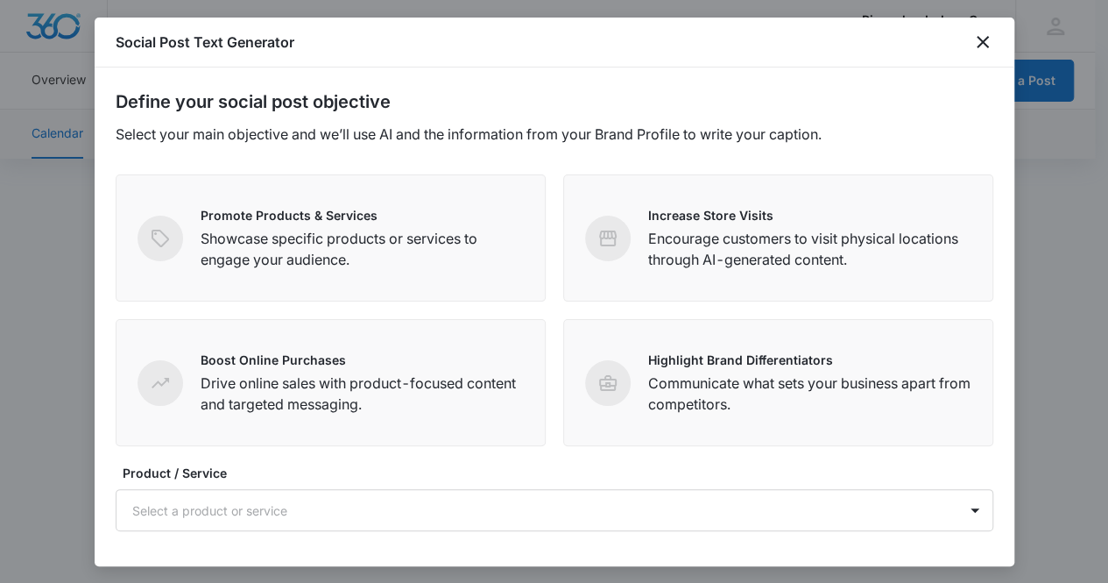
click at [992, 34] on div "Social Post Text Generator" at bounding box center [555, 43] width 920 height 50
click at [986, 43] on icon "close" at bounding box center [982, 42] width 21 height 21
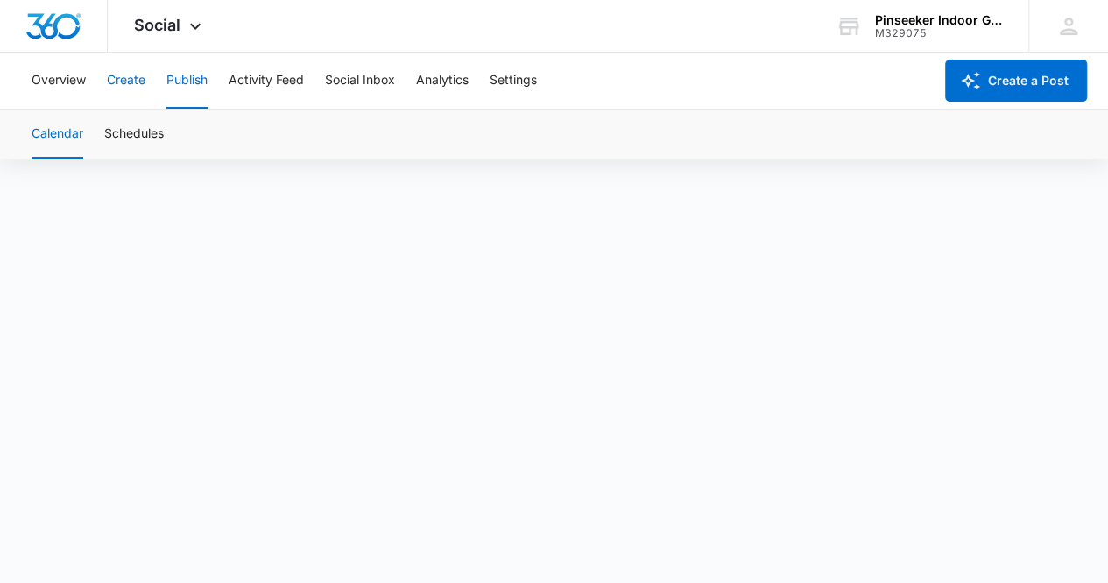
click at [143, 74] on button "Create" at bounding box center [126, 81] width 39 height 56
click at [180, 131] on button "Approvals" at bounding box center [171, 133] width 59 height 49
click at [194, 79] on button "Publish" at bounding box center [186, 81] width 41 height 56
click at [166, 53] on button "Publish" at bounding box center [186, 81] width 41 height 56
click at [98, 74] on div "Overview Create Publish Activity Feed Social Inbox Analytics Settings" at bounding box center [477, 81] width 912 height 56
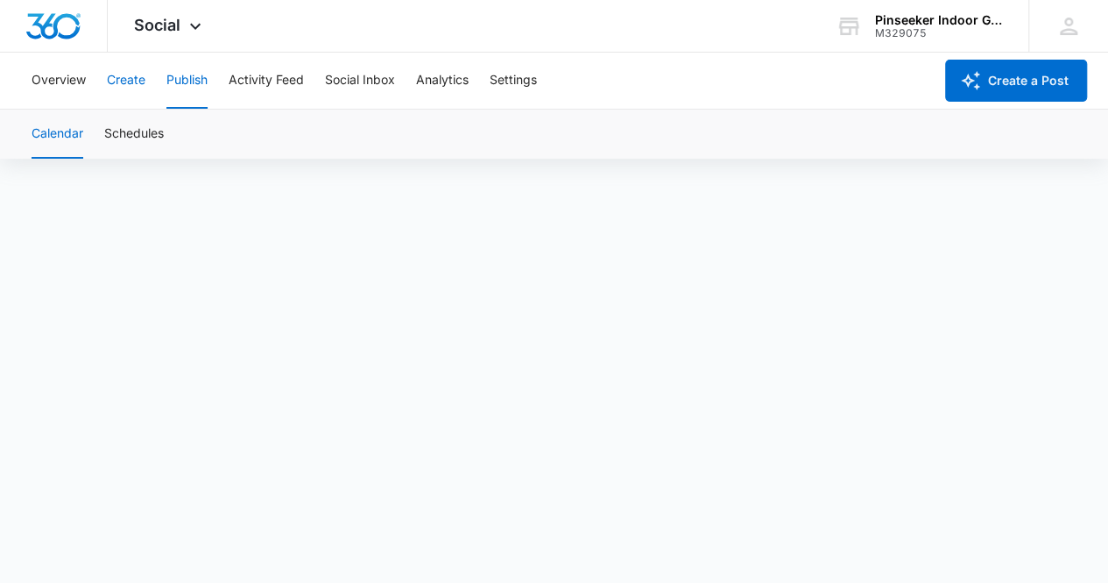
click at [122, 78] on button "Create" at bounding box center [126, 81] width 39 height 56
